Goal: Task Accomplishment & Management: Manage account settings

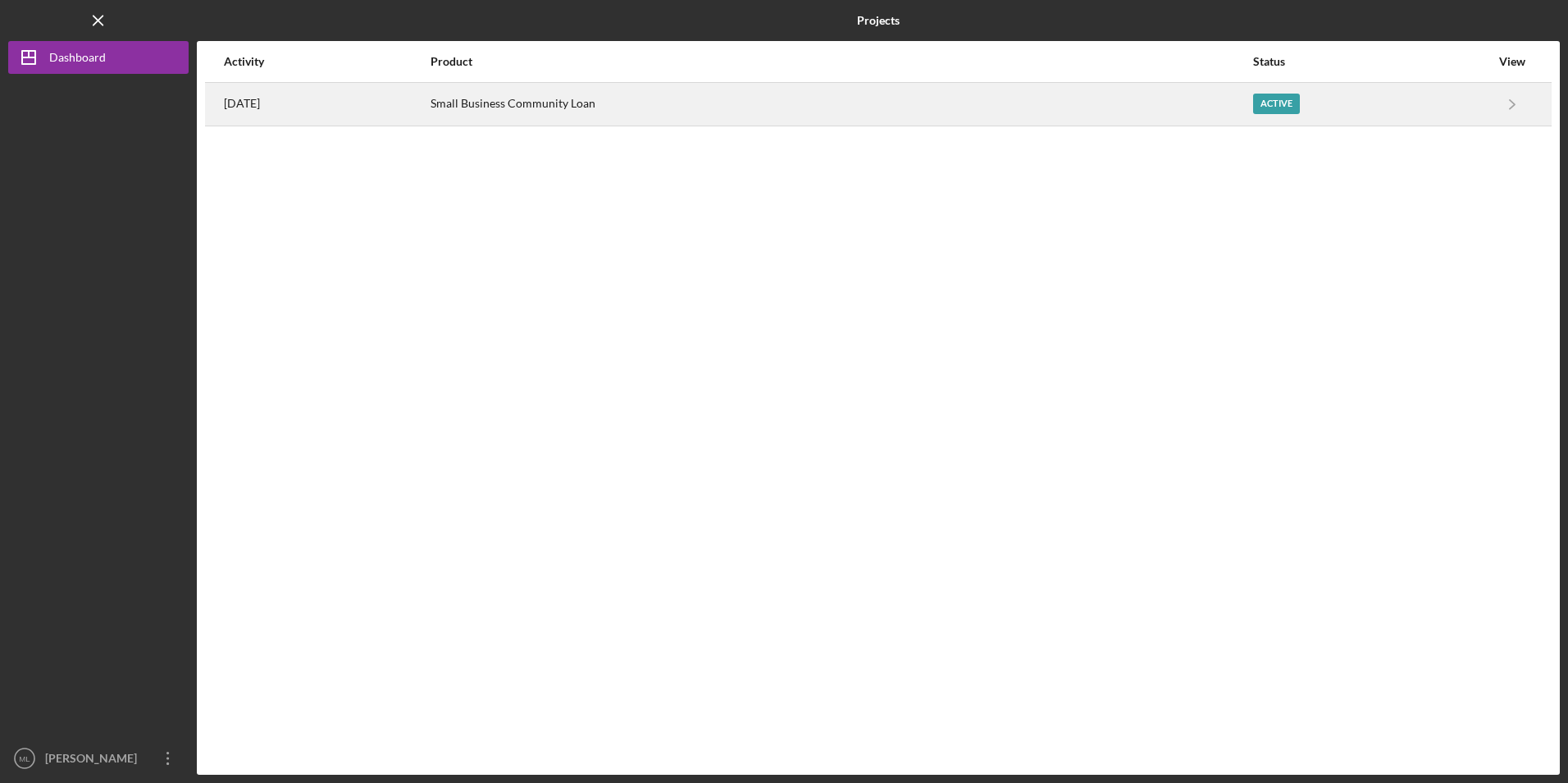
click at [572, 109] on div "Small Business Community Loan" at bounding box center [841, 104] width 821 height 41
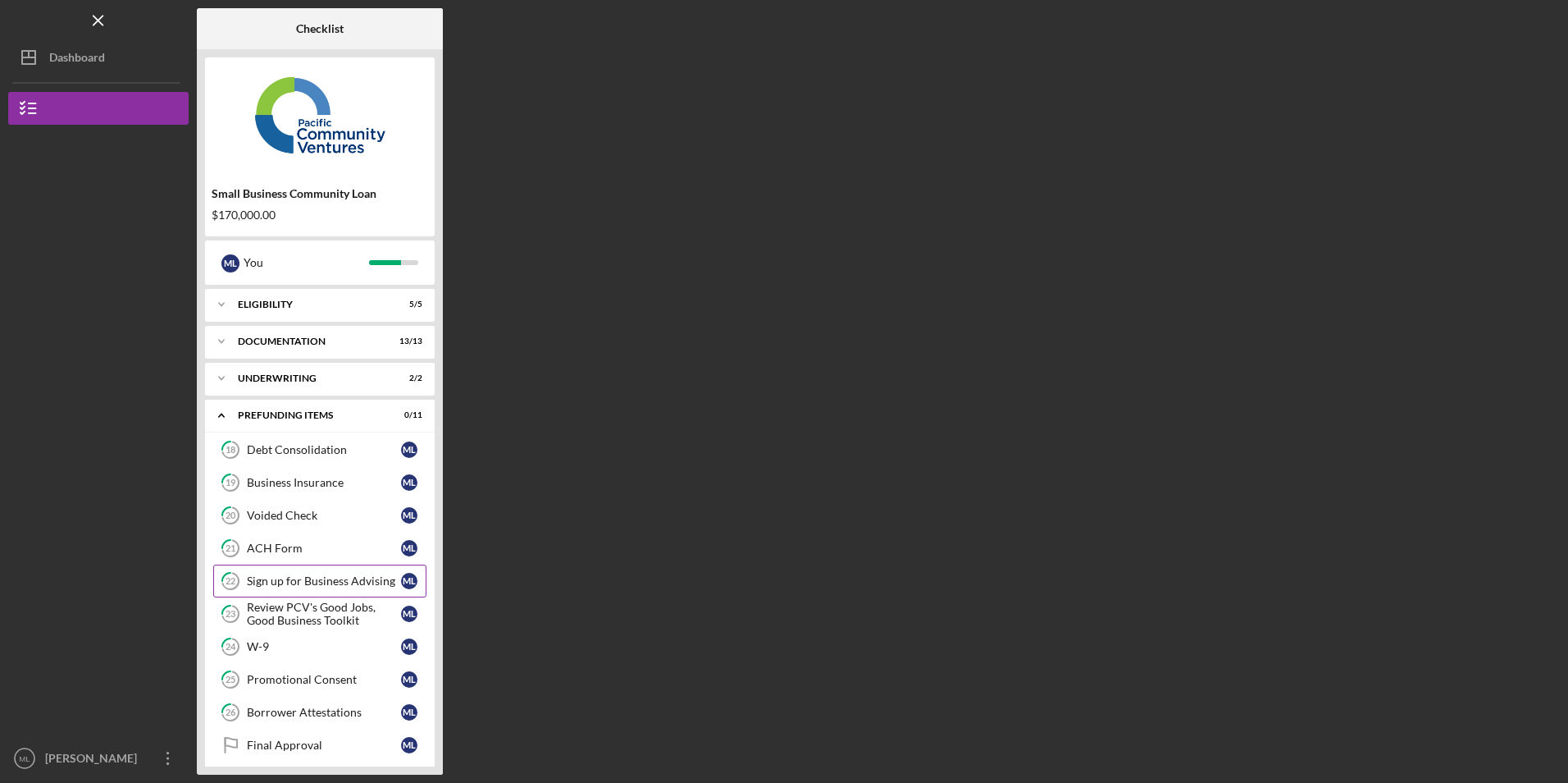
scroll to position [45, 0]
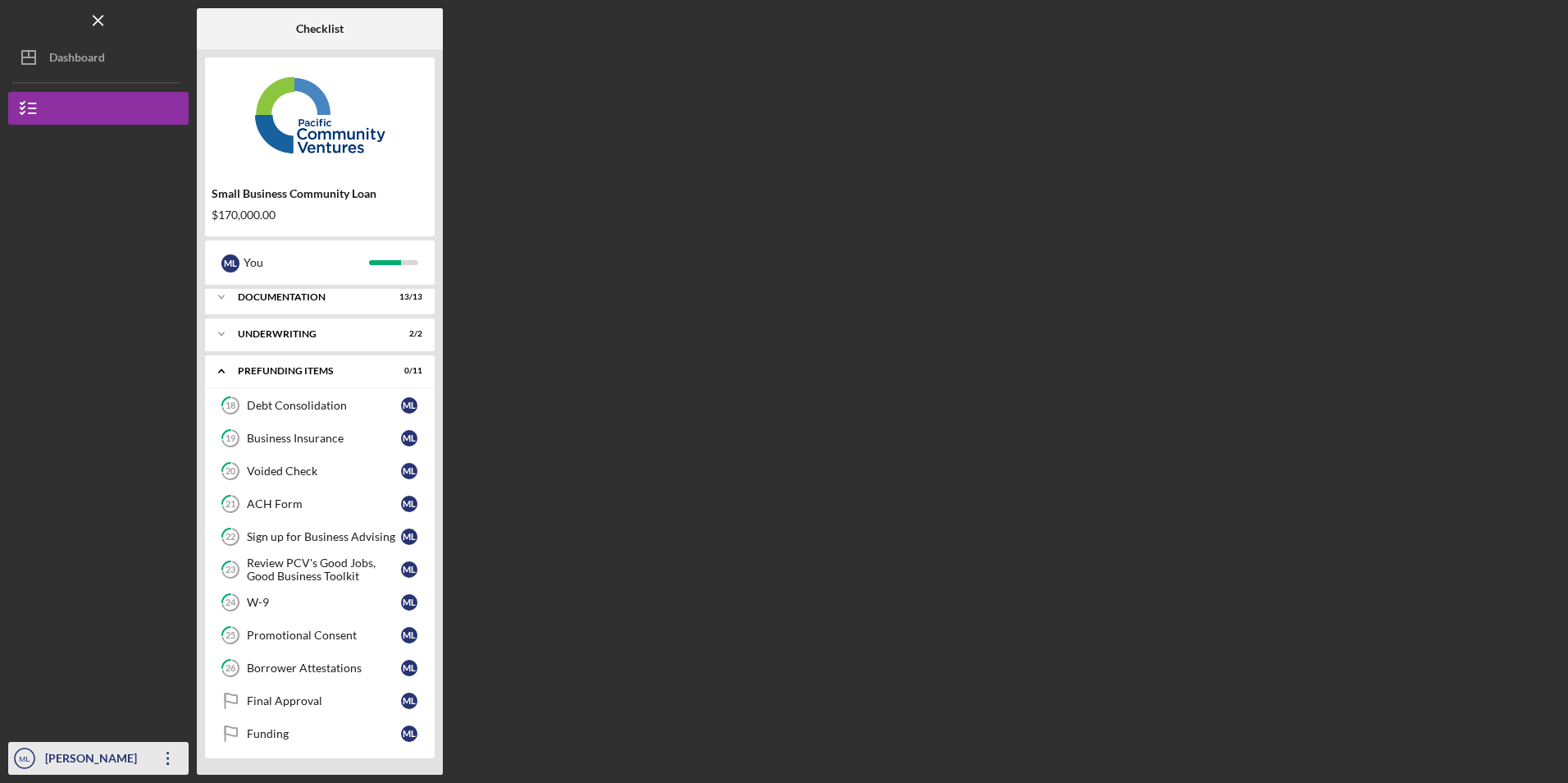
click at [168, 751] on icon "Icon/Overflow" at bounding box center [168, 758] width 41 height 41
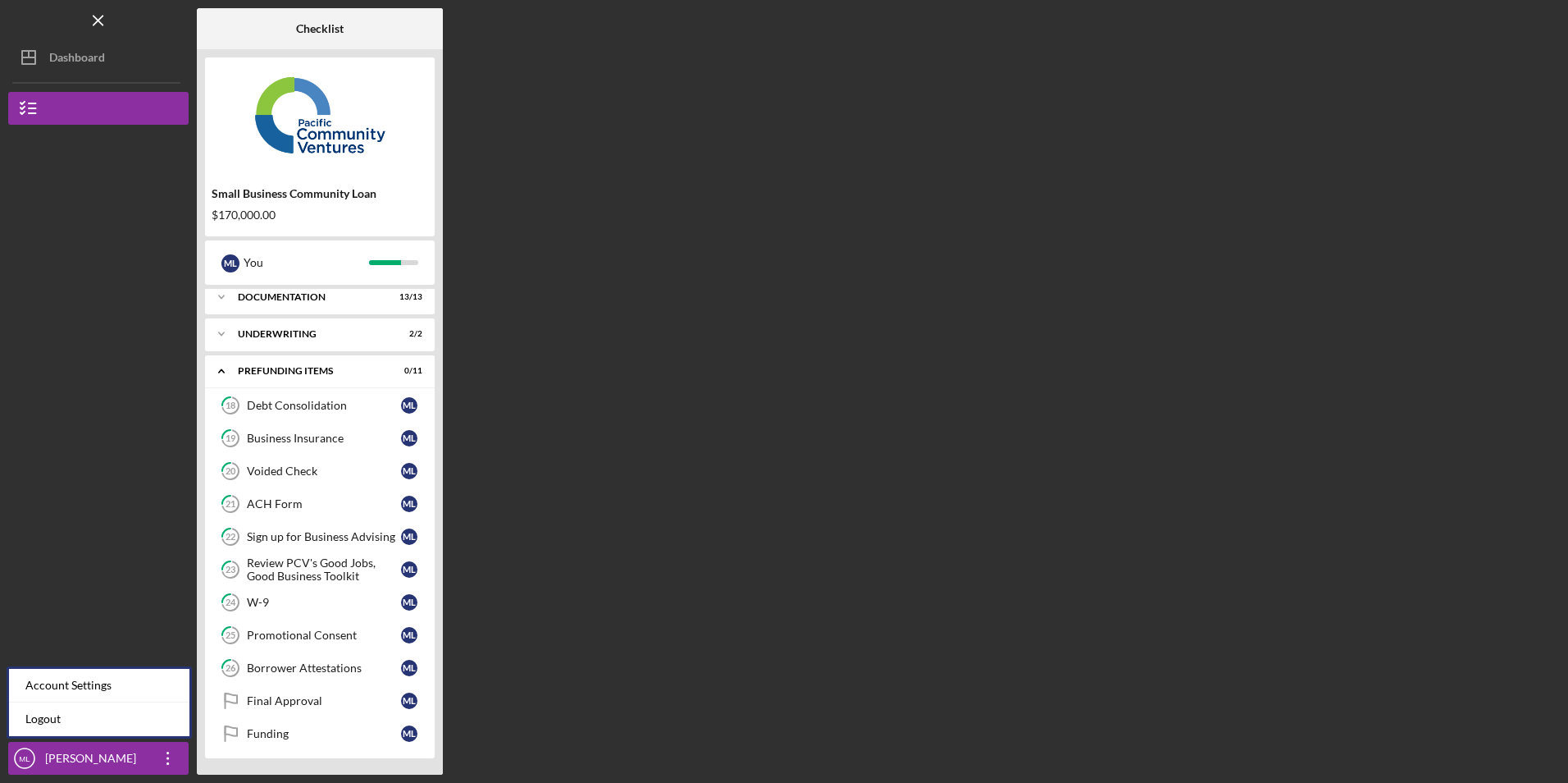
click at [183, 533] on div at bounding box center [98, 588] width 181 height 309
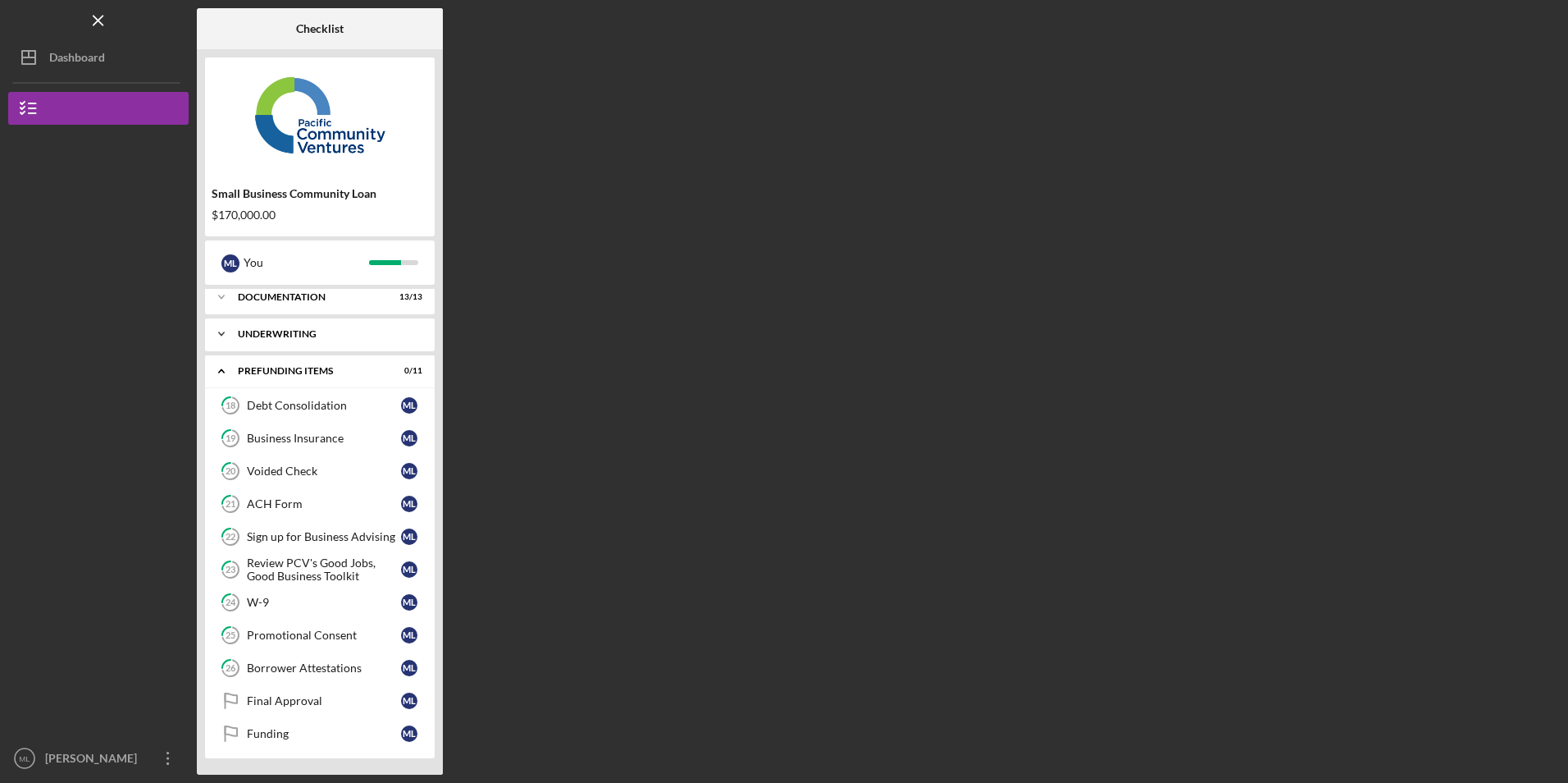
click at [233, 330] on icon "Icon/Expander" at bounding box center [222, 334] width 33 height 33
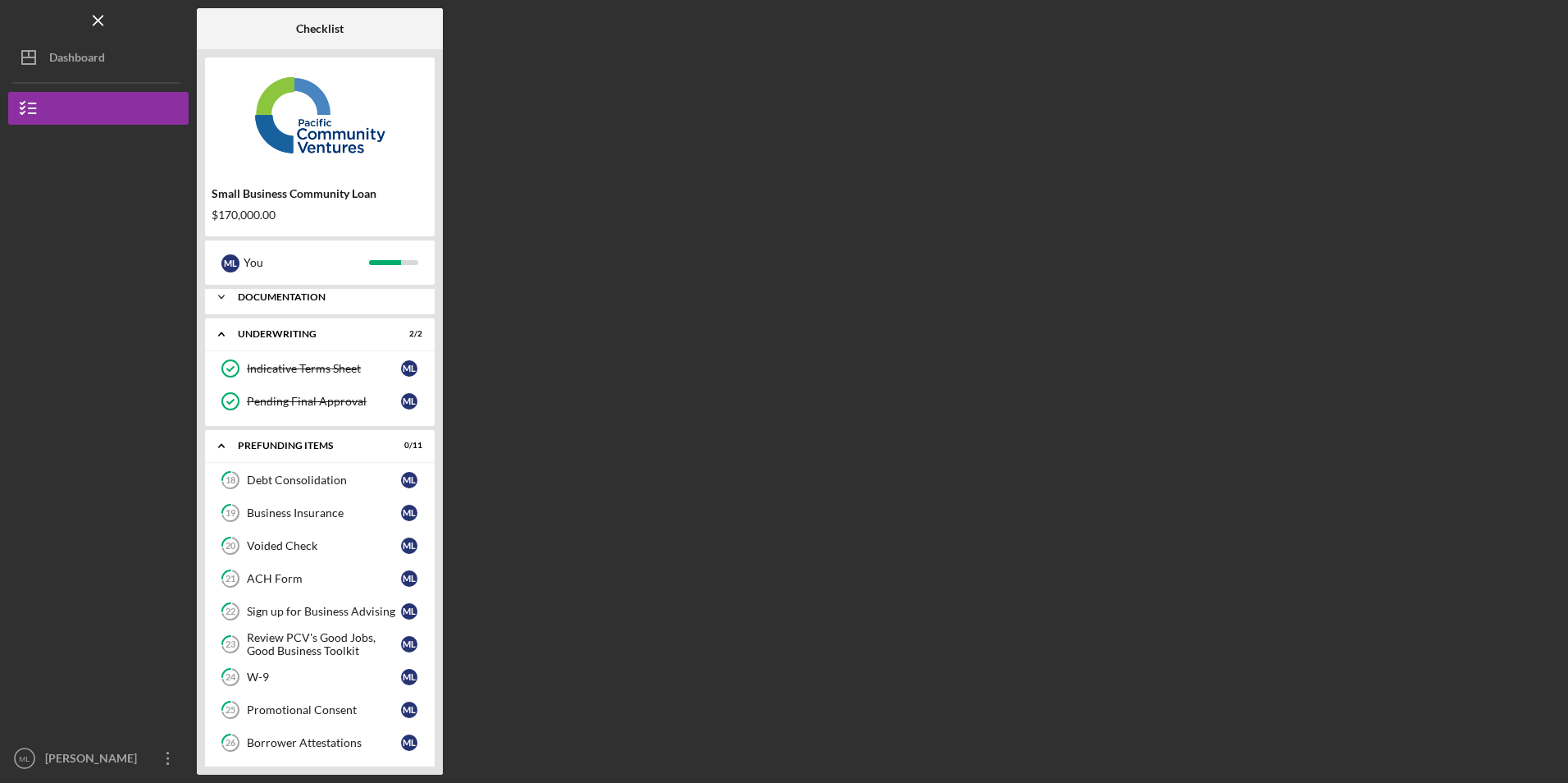
click at [233, 298] on icon "Icon/Expander" at bounding box center [222, 297] width 33 height 33
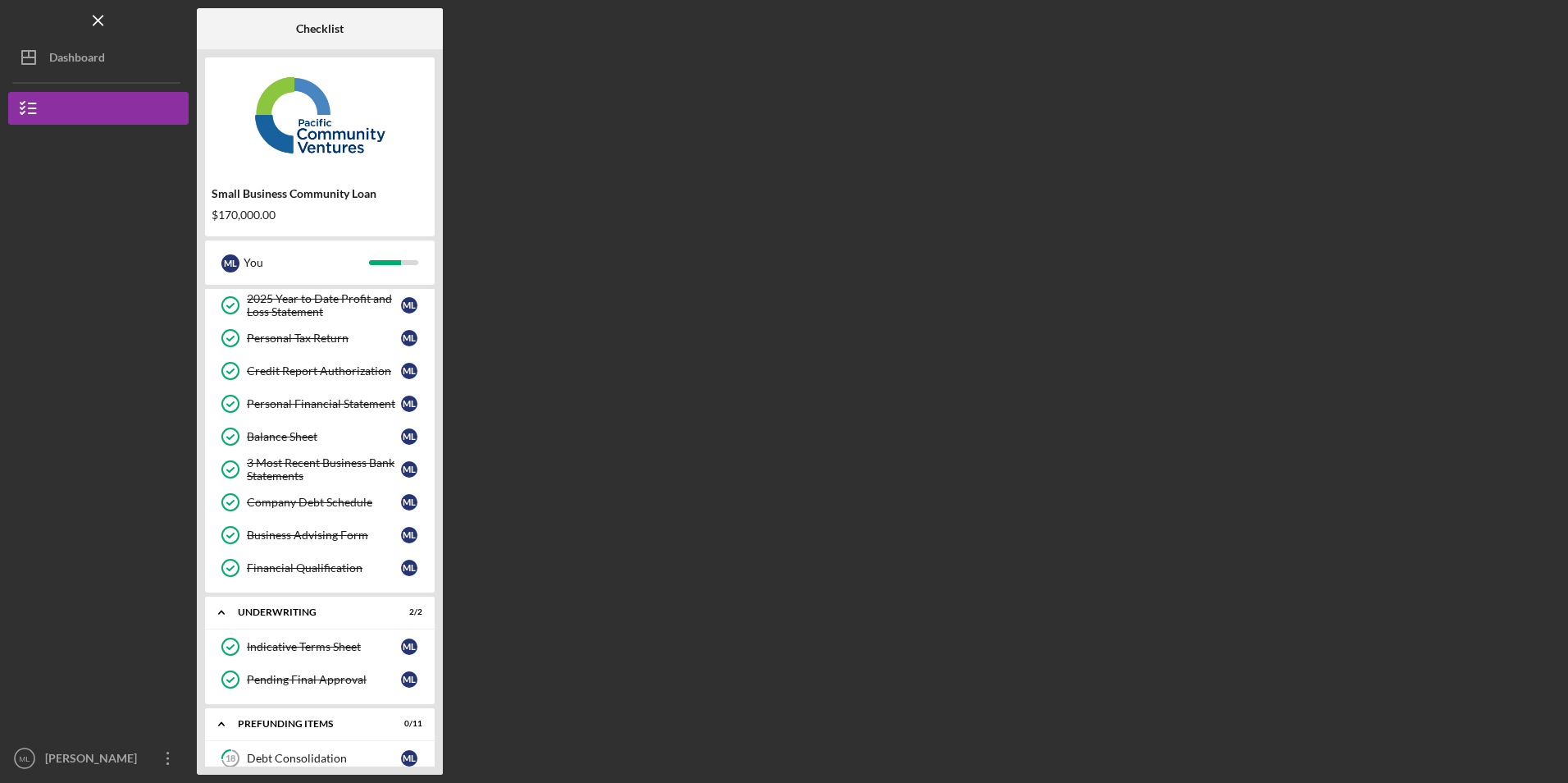
scroll to position [208, 0]
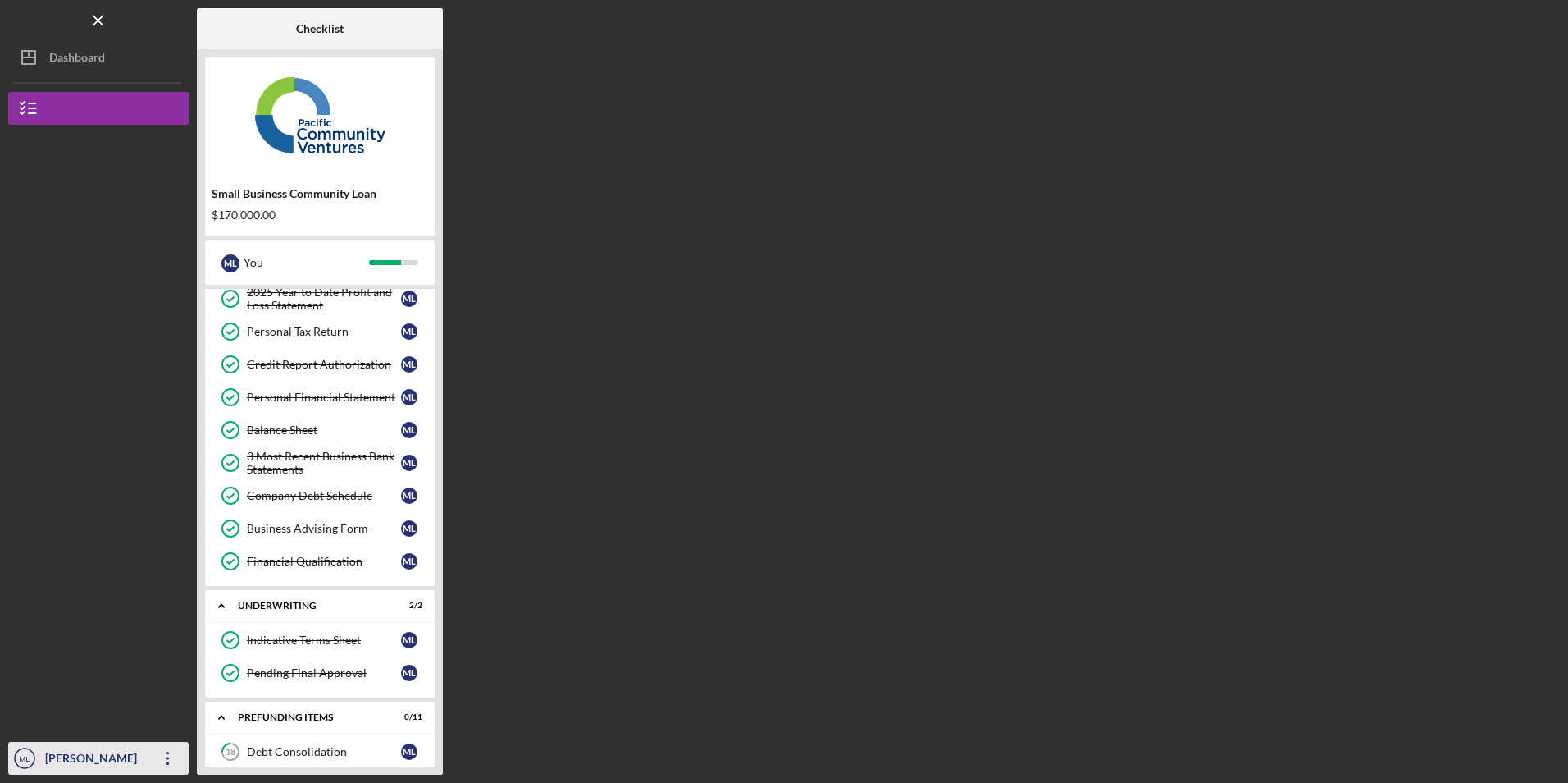
click at [172, 762] on icon "Icon/Overflow" at bounding box center [168, 758] width 41 height 41
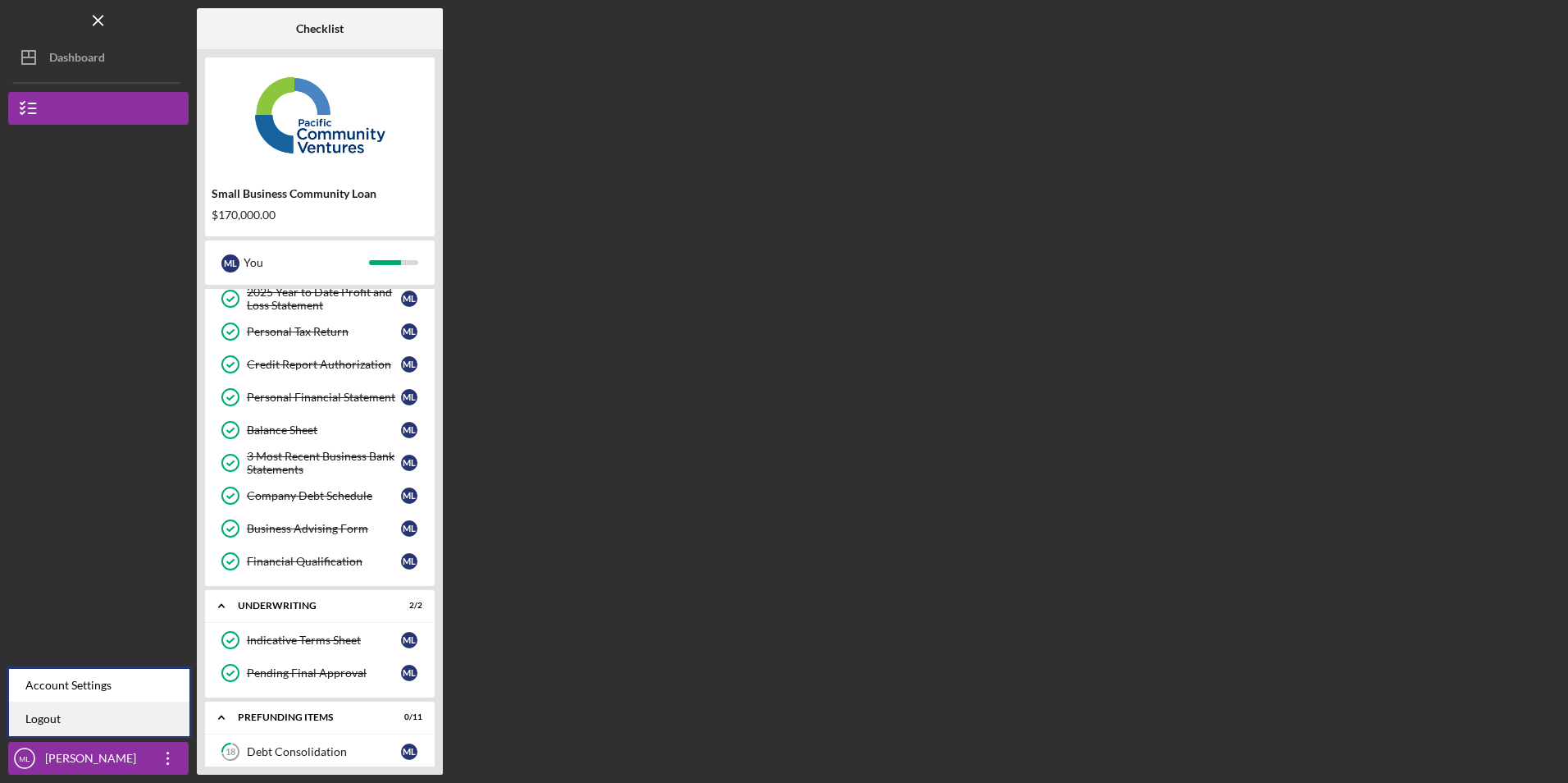
click at [154, 719] on link "Logout" at bounding box center [99, 719] width 181 height 34
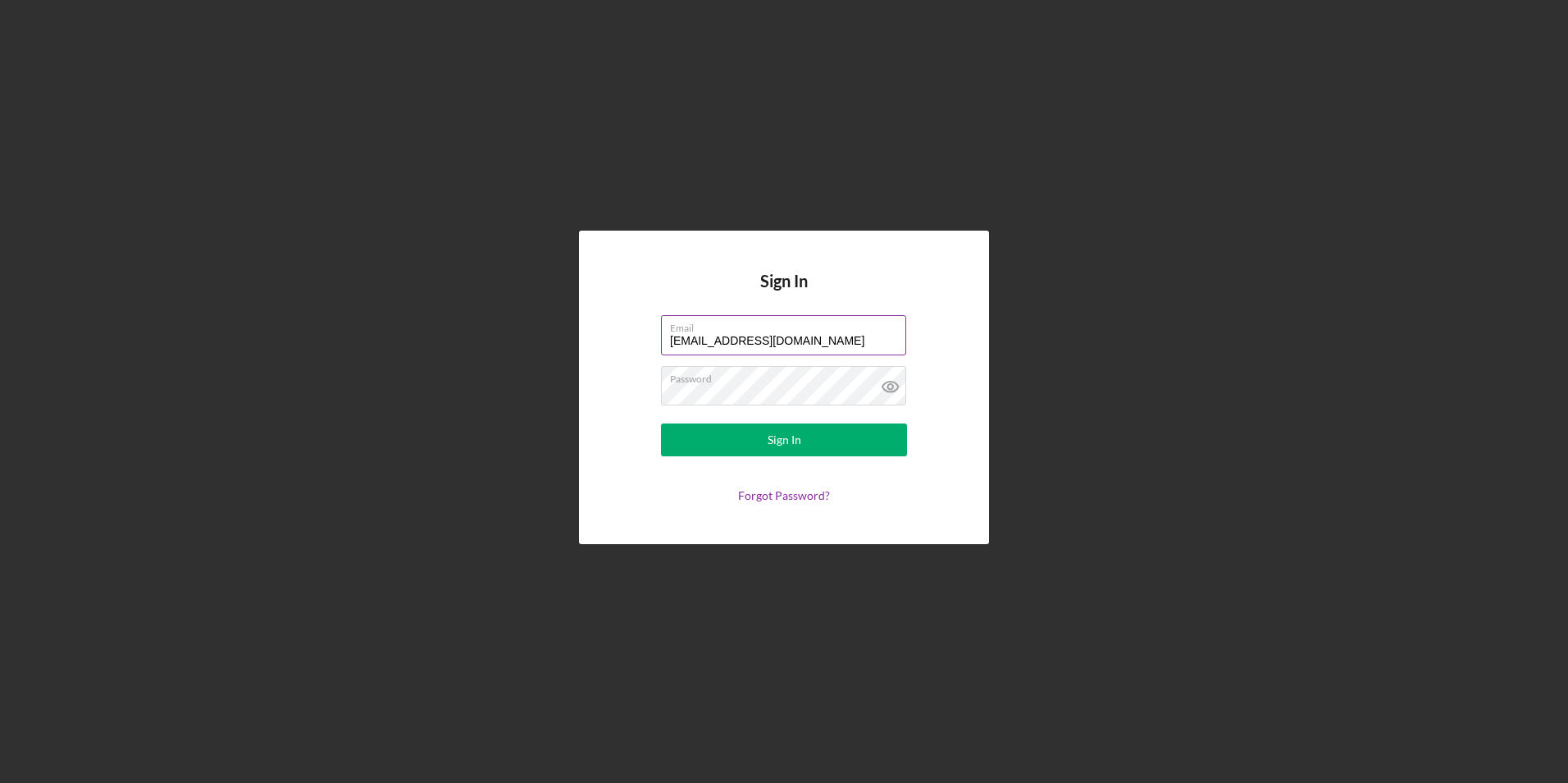
click at [797, 337] on input "[EMAIL_ADDRESS][DOMAIN_NAME]" at bounding box center [784, 334] width 245 height 39
click at [812, 341] on input "[EMAIL_ADDRESS][DOMAIN_NAME]" at bounding box center [784, 334] width 245 height 39
click at [623, 292] on div "Sign In Email [EMAIL_ADDRESS][DOMAIN_NAME] Password Sign In Forgot Password?" at bounding box center [784, 387] width 410 height 312
drag, startPoint x: 828, startPoint y: 341, endPoint x: 498, endPoint y: 340, distance: 330.0
click at [498, 340] on div "Sign In Email [EMAIL_ADDRESS][DOMAIN_NAME] Password Sign In Forgot Password?" at bounding box center [784, 387] width 1552 height 775
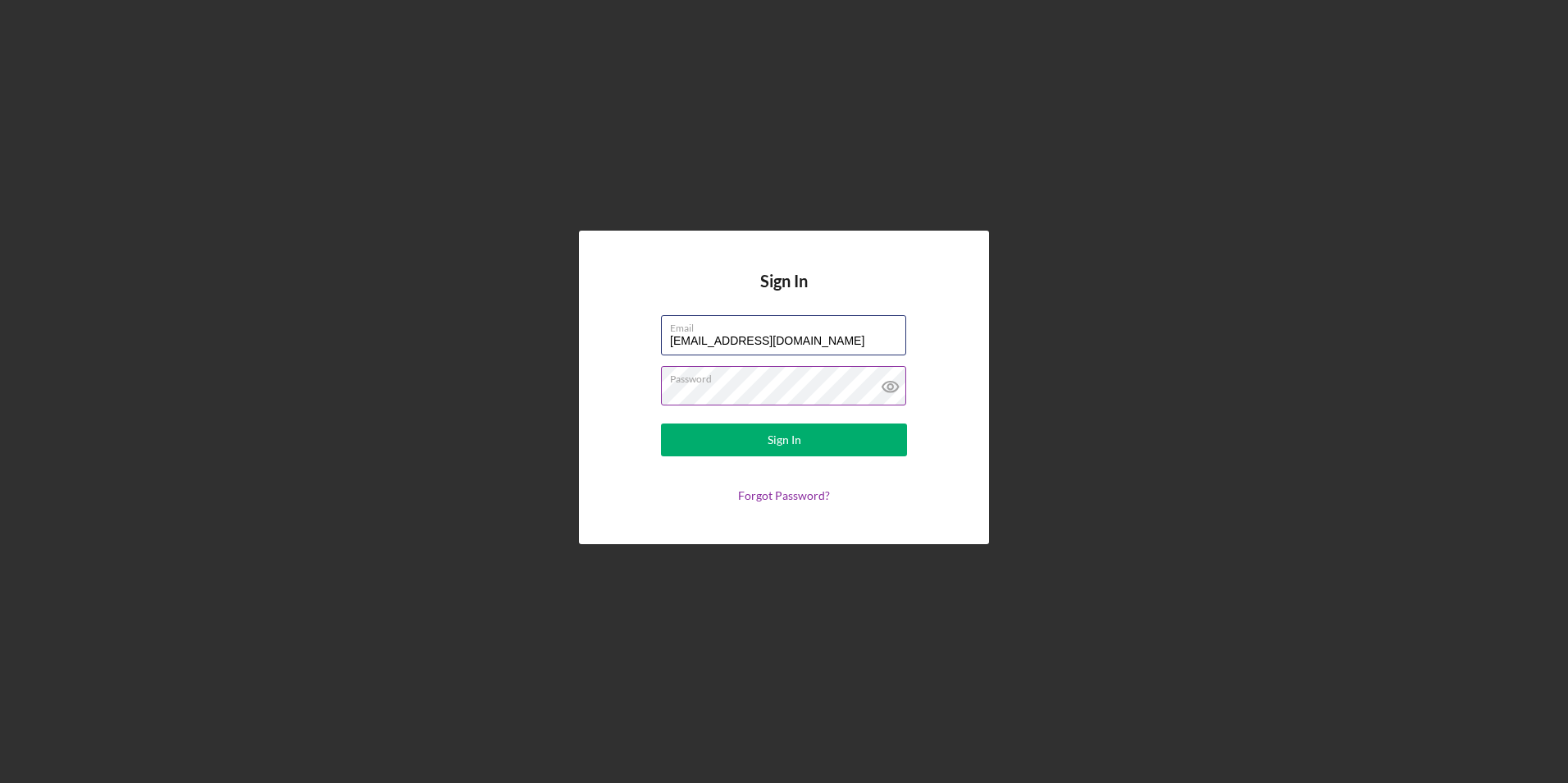
type input "[EMAIL_ADDRESS][DOMAIN_NAME]"
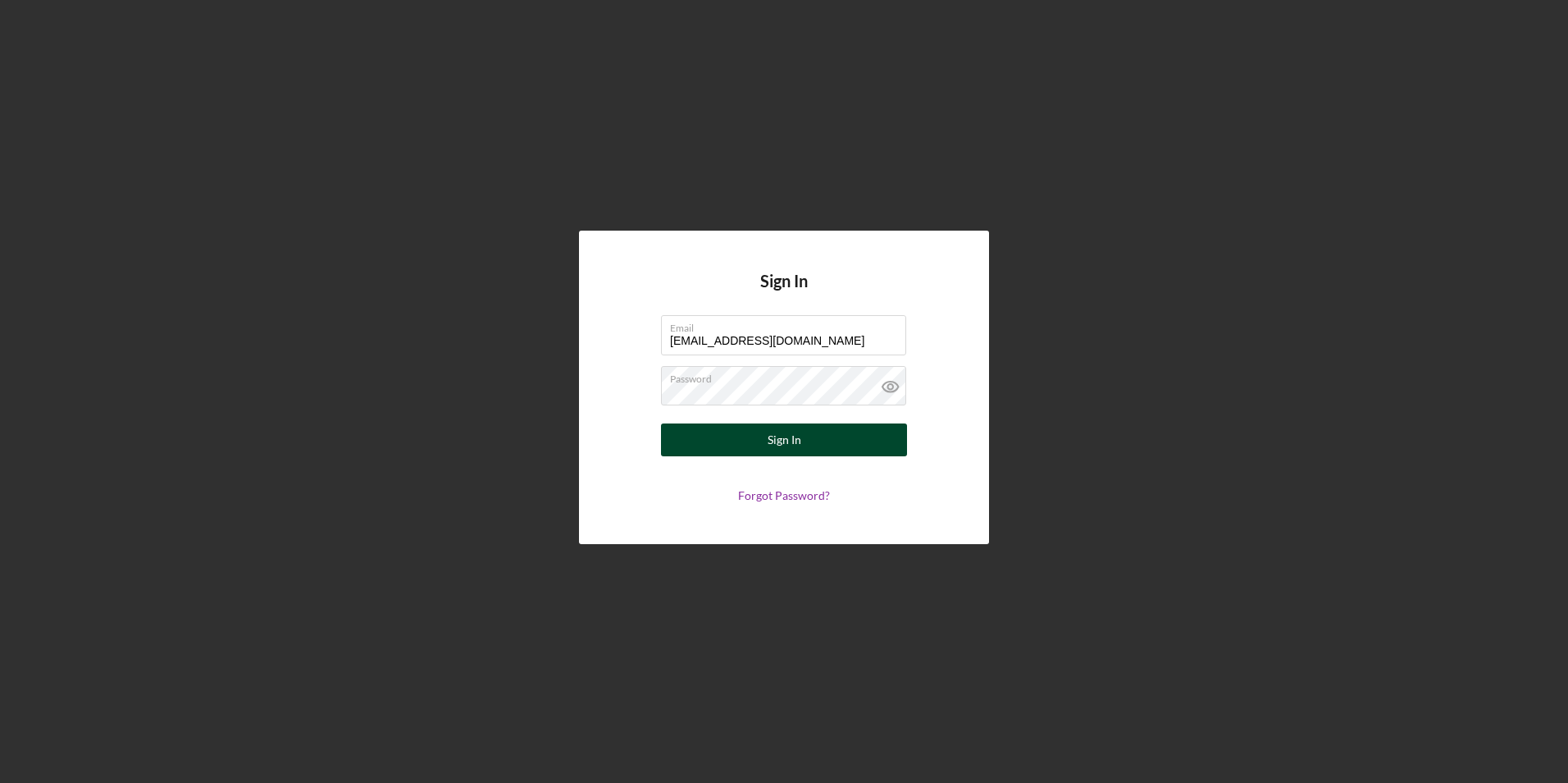
click at [713, 452] on button "Sign In" at bounding box center [784, 440] width 246 height 33
